Goal: Find specific page/section: Find specific page/section

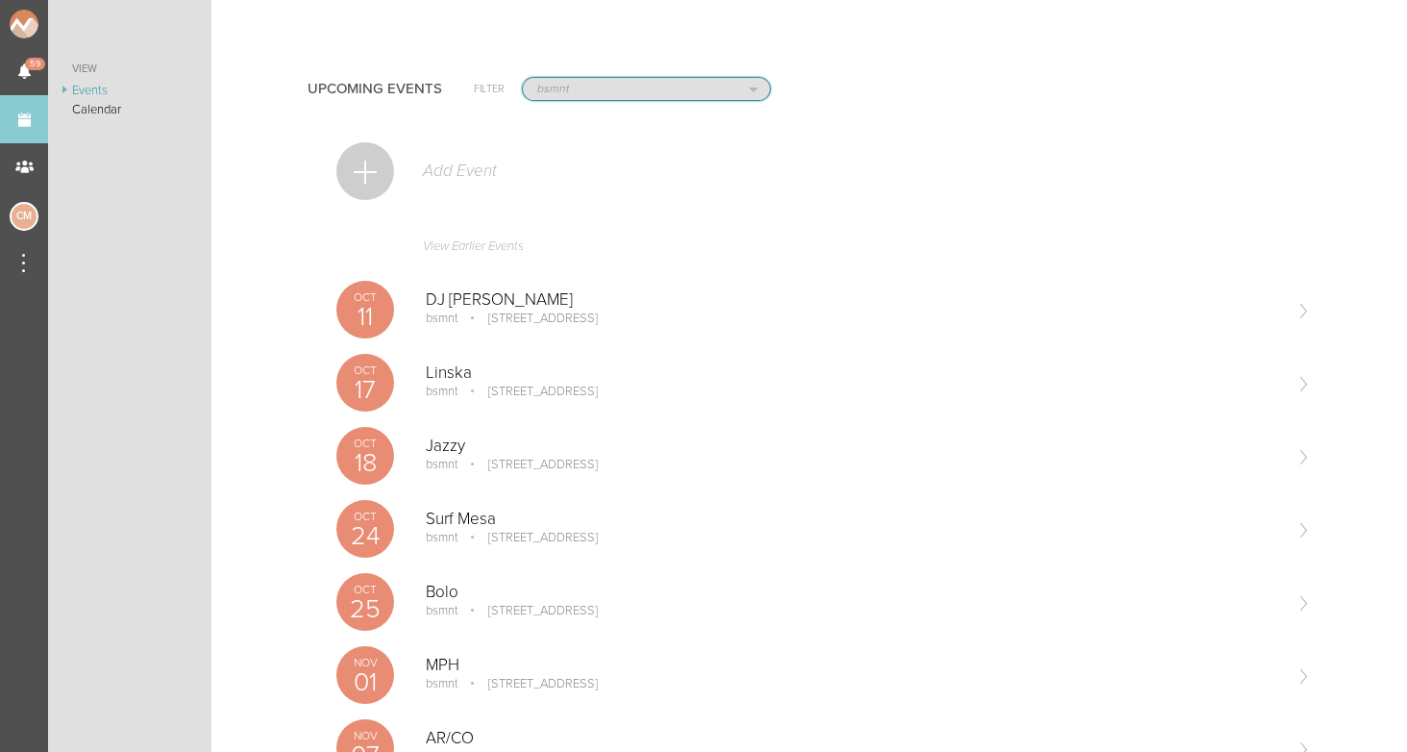
select select "925"
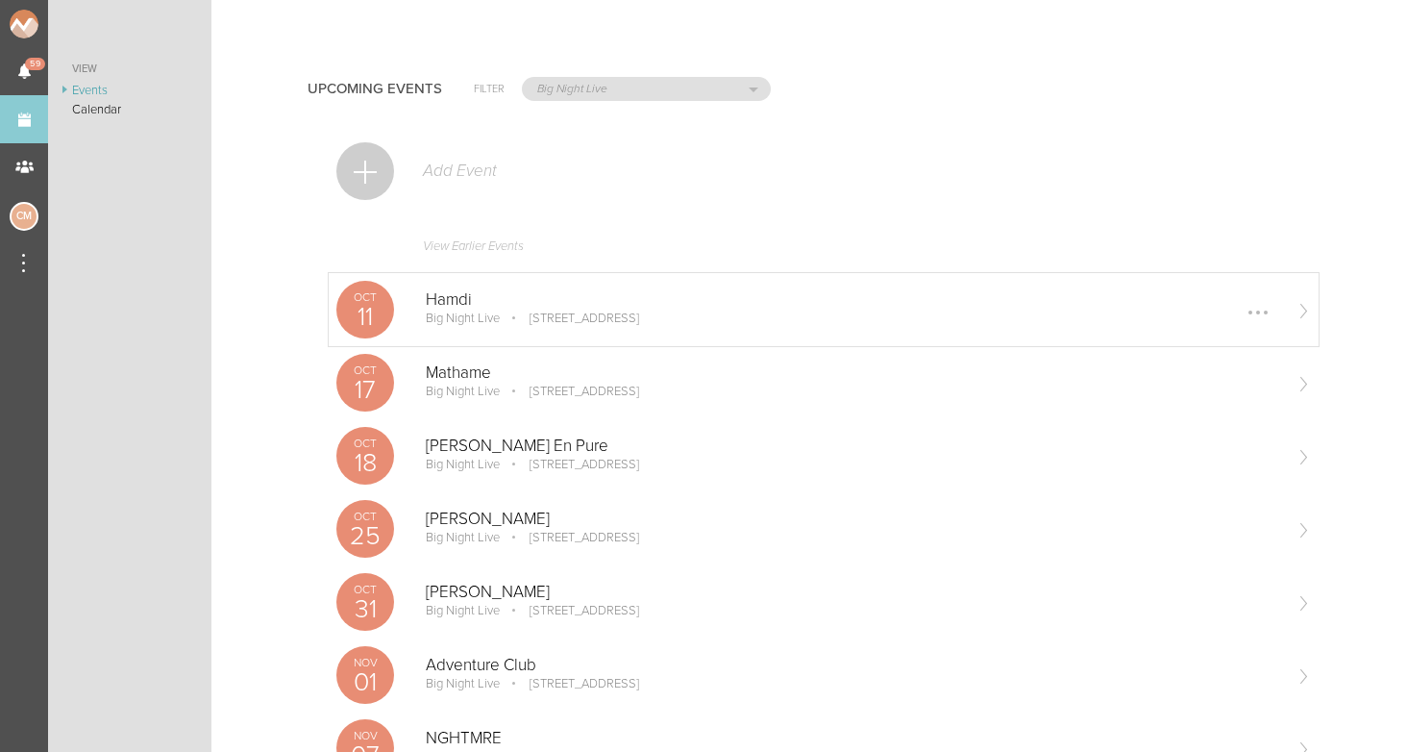
click at [496, 324] on p "Big Night Live" at bounding box center [463, 318] width 74 height 15
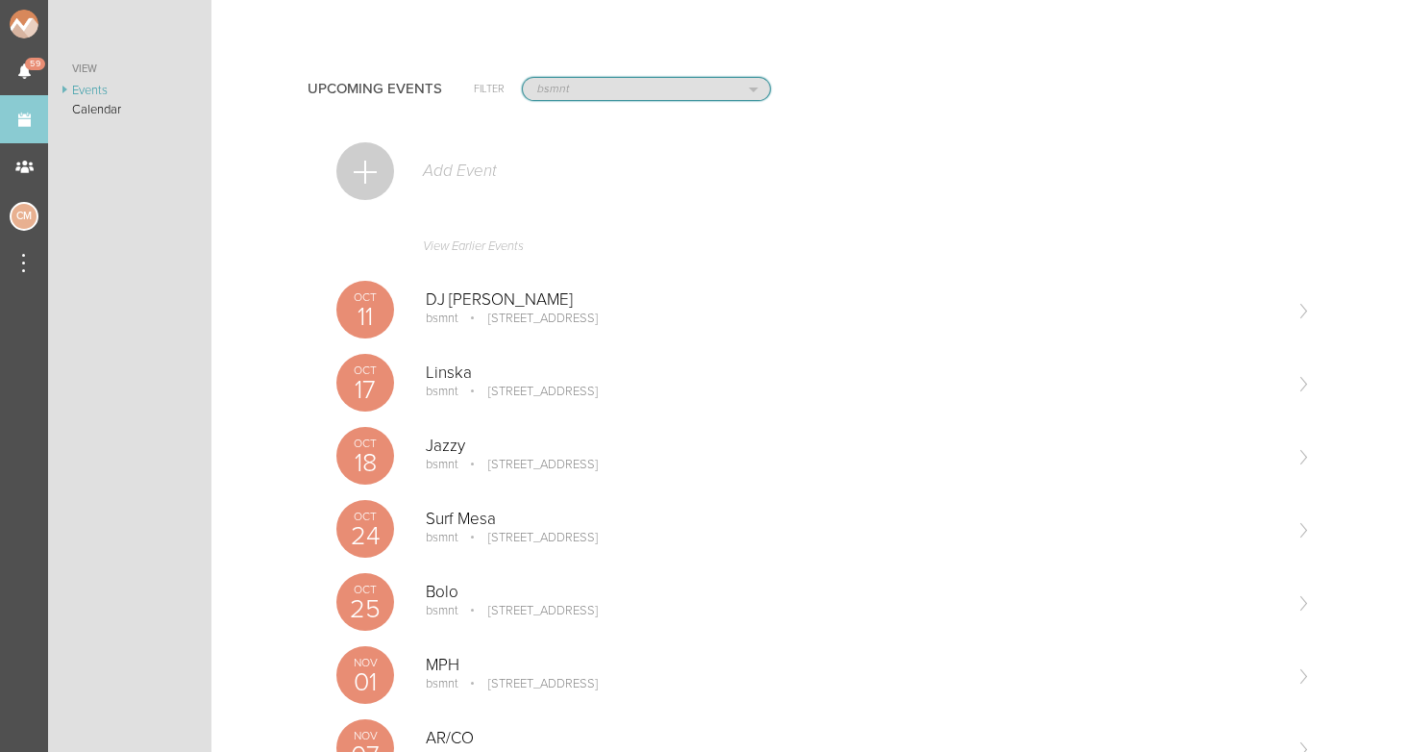
select select "925"
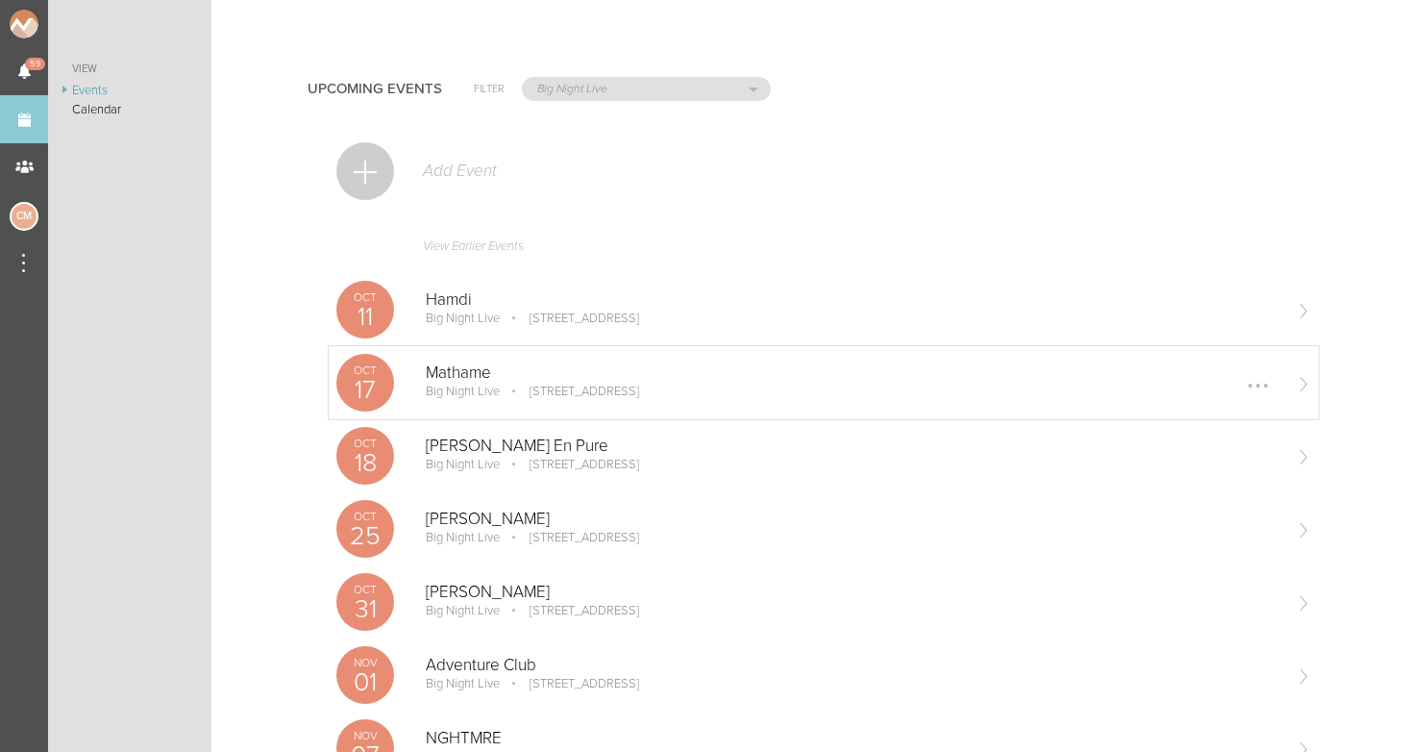
click at [447, 382] on p "Mathame" at bounding box center [853, 372] width 855 height 19
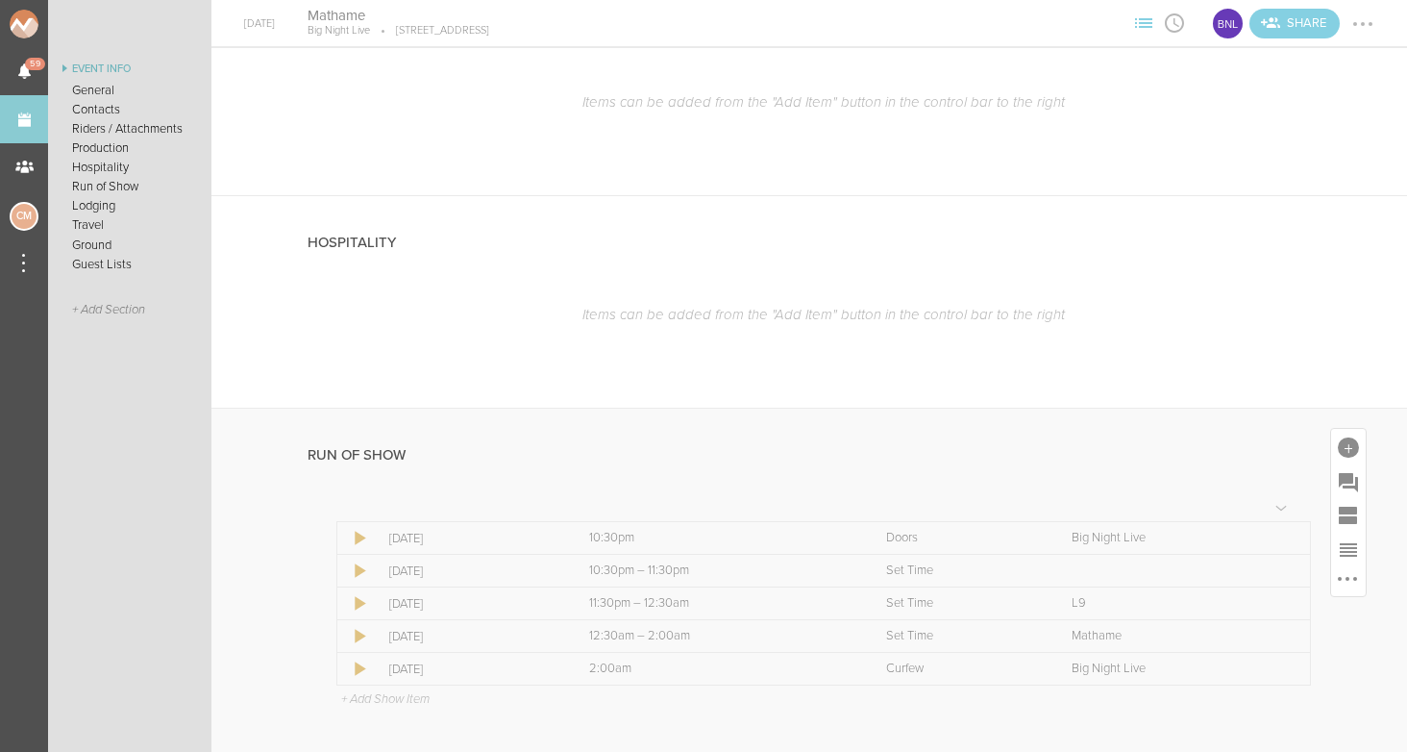
scroll to position [2773, 0]
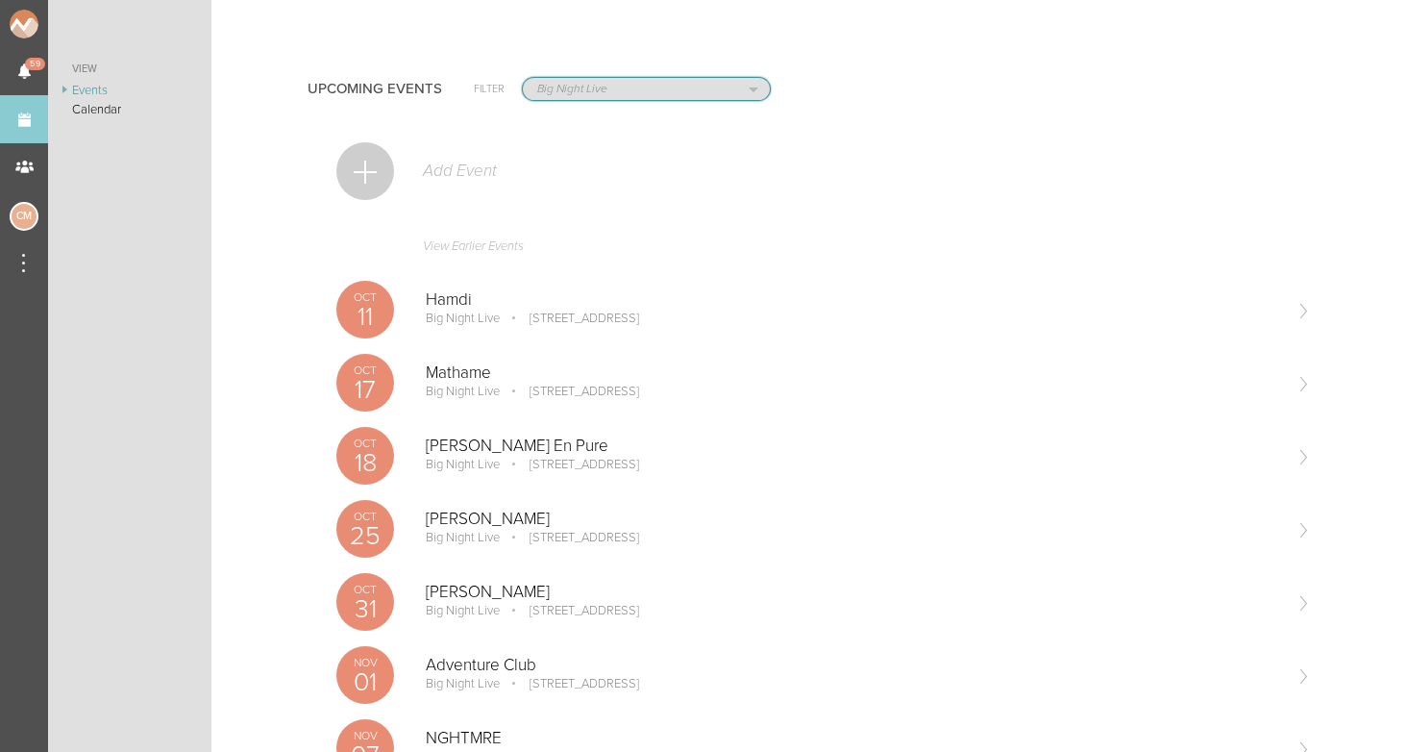
select select "1884"
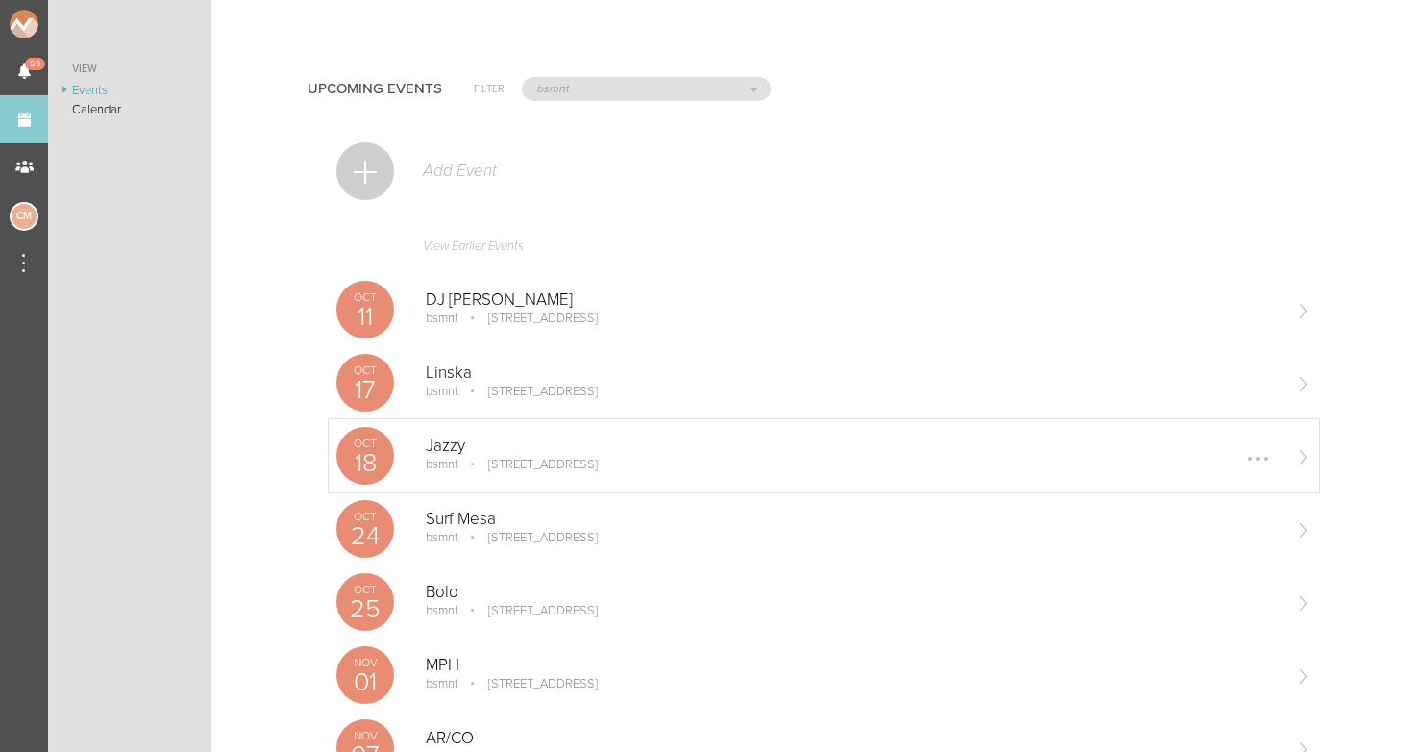
click at [461, 457] on p "100 Stuart St Boston, MA" at bounding box center [529, 464] width 137 height 15
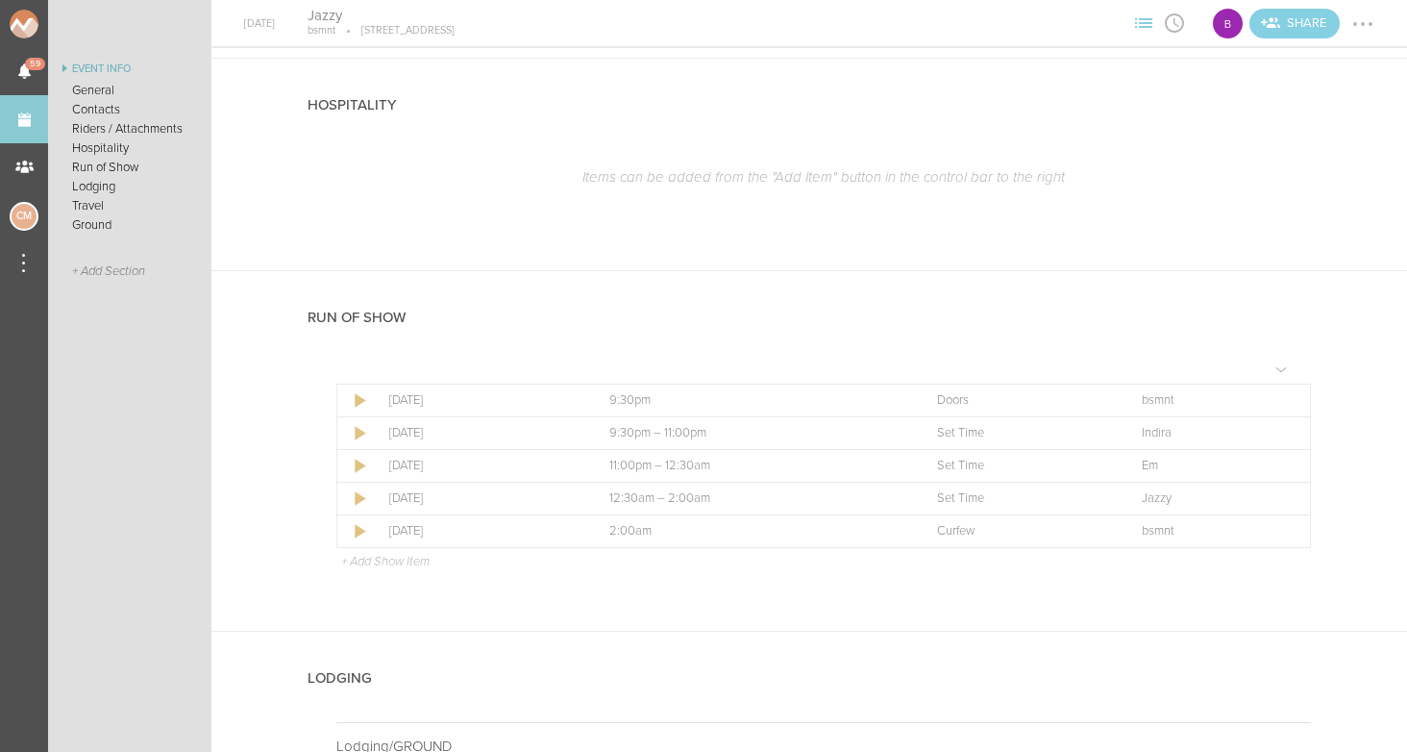
scroll to position [1135, 0]
